Goal: Task Accomplishment & Management: Manage account settings

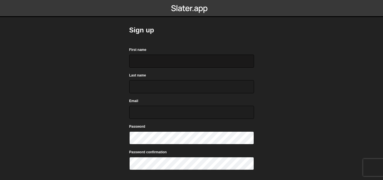
scroll to position [71, 0]
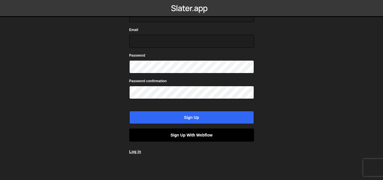
click at [212, 138] on link "Sign up with Webflow" at bounding box center [191, 134] width 125 height 13
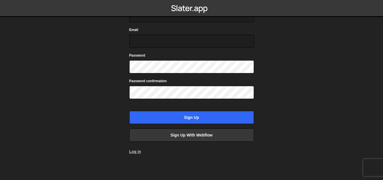
click at [129, 152] on link "Log in" at bounding box center [135, 151] width 12 height 5
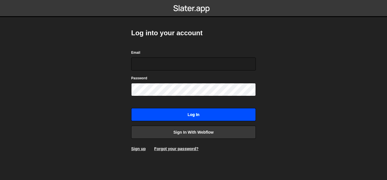
type input "[EMAIL_ADDRESS][DOMAIN_NAME]"
click at [168, 113] on input "Log in" at bounding box center [193, 114] width 125 height 13
